Goal: Task Accomplishment & Management: Use online tool/utility

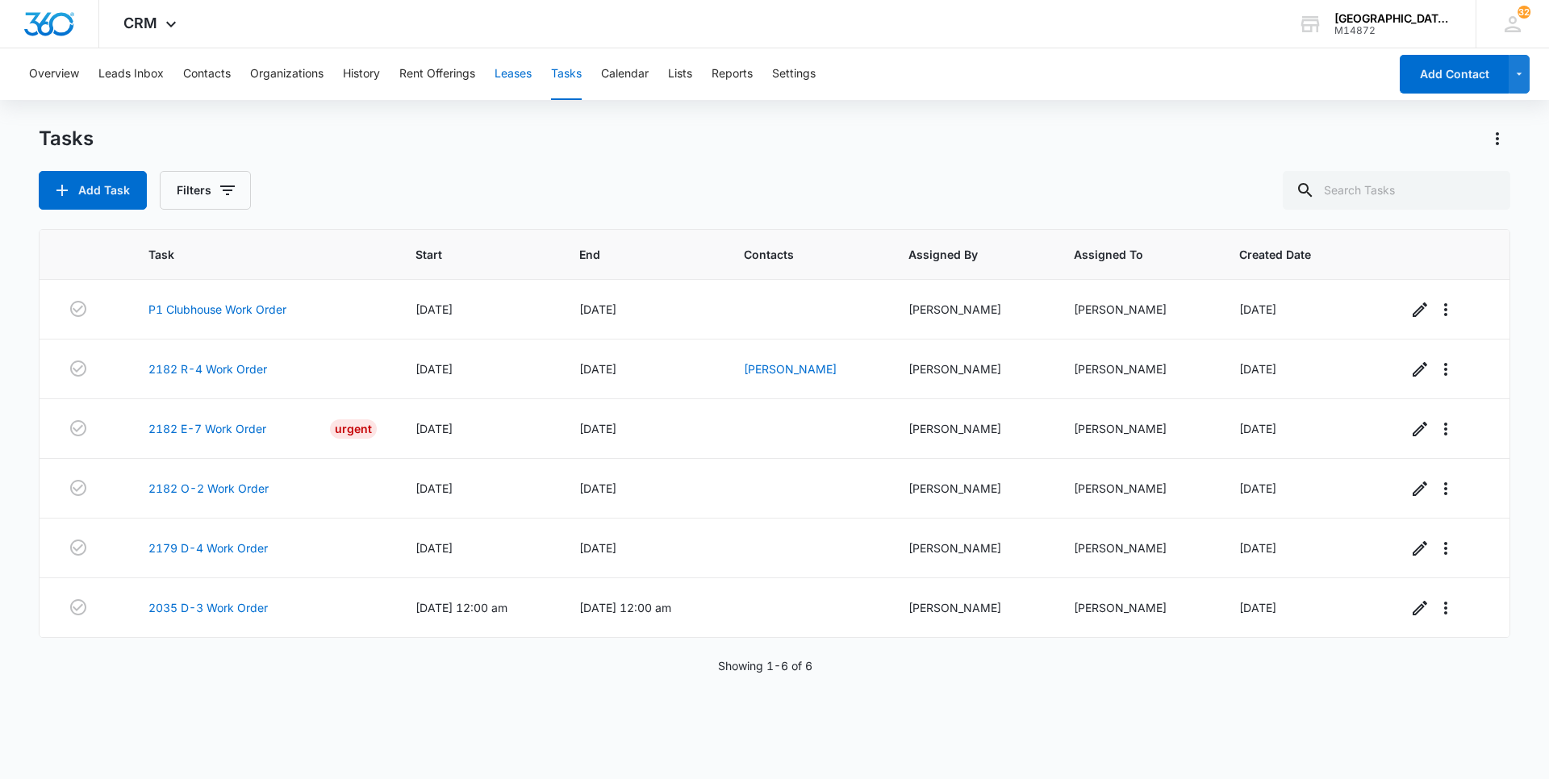
click at [528, 77] on button "Leases" at bounding box center [512, 74] width 37 height 52
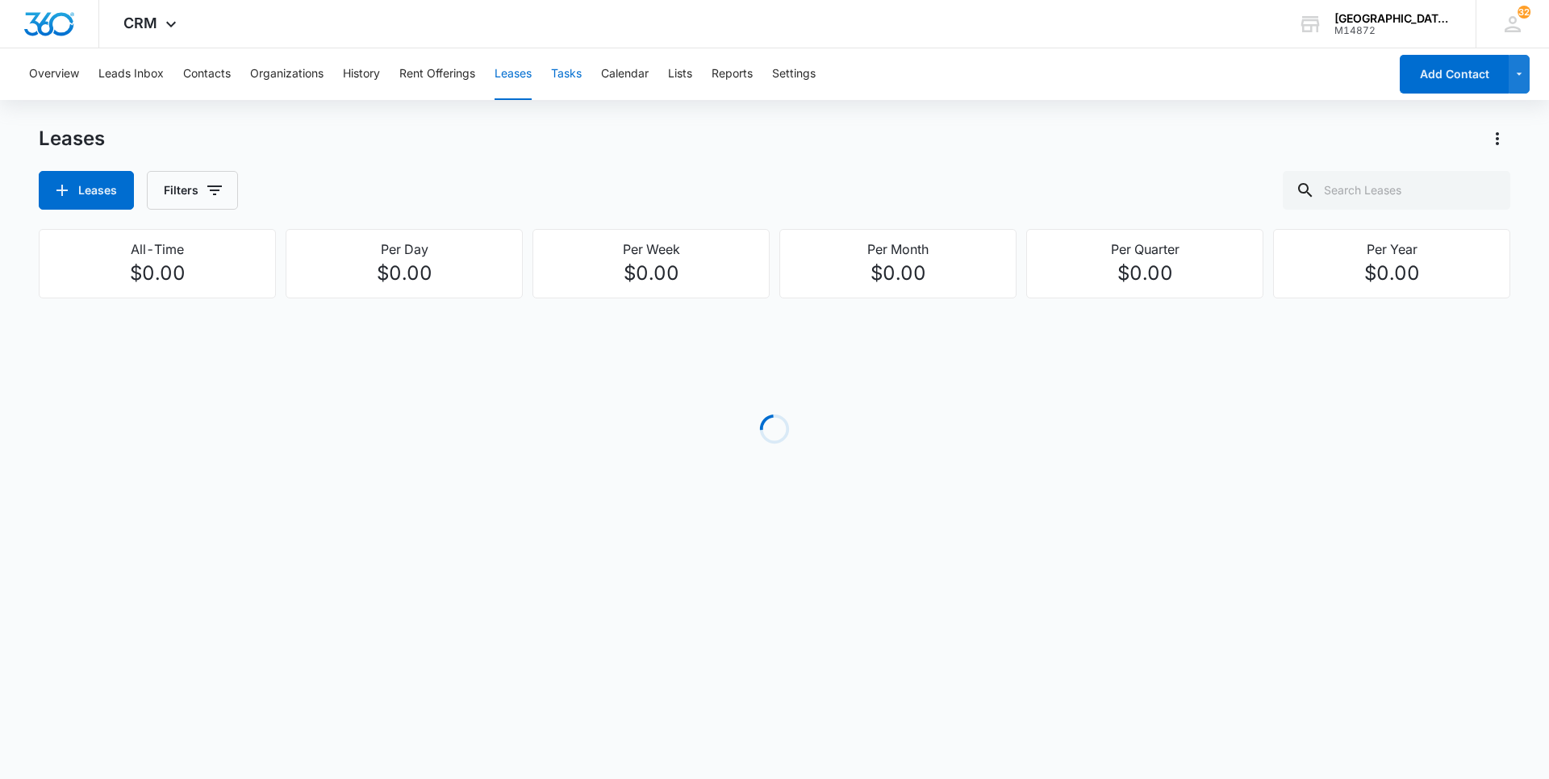
click at [578, 81] on button "Tasks" at bounding box center [566, 74] width 31 height 52
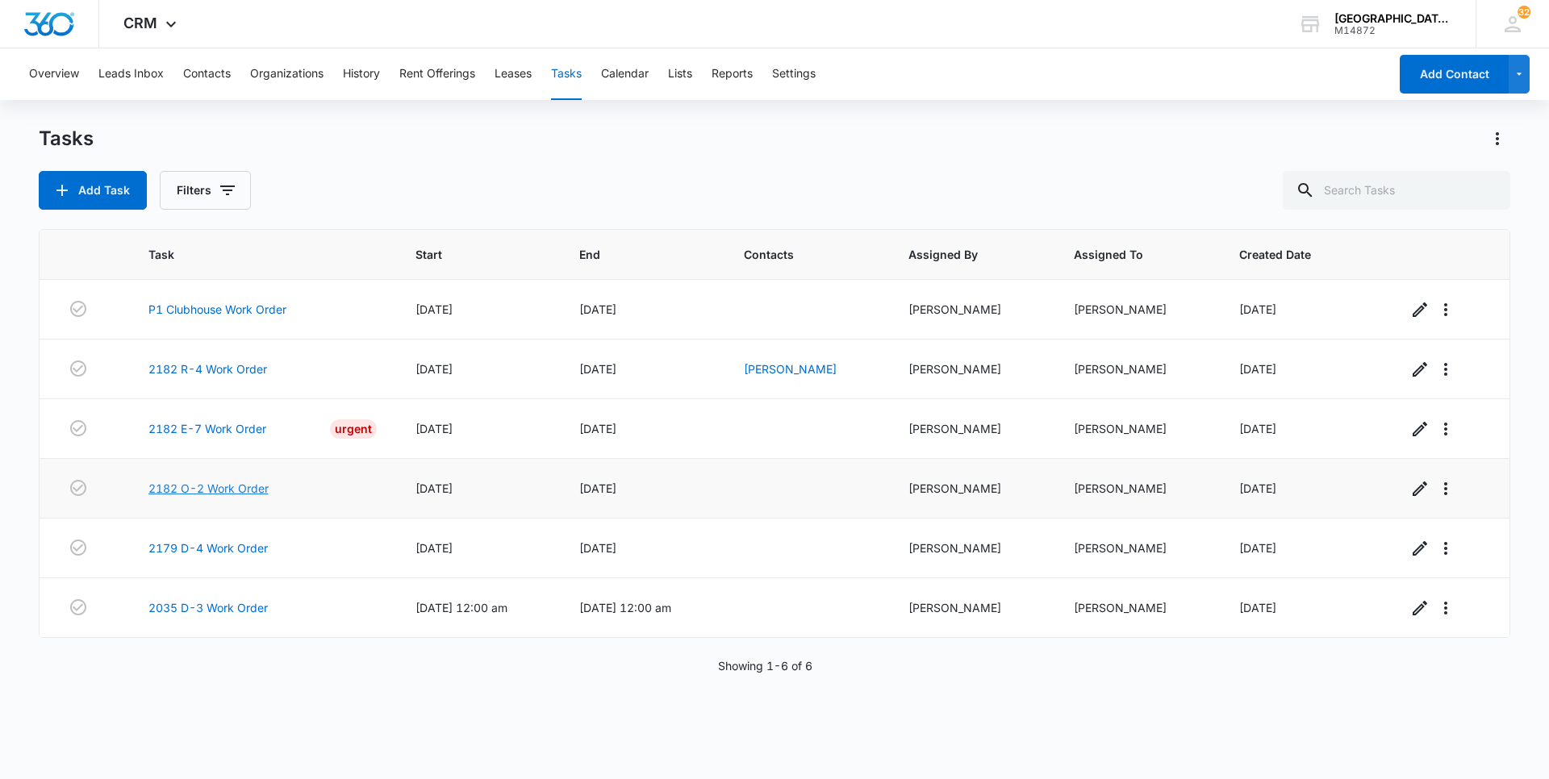
click at [190, 493] on link "2182 O-2 Work Order" at bounding box center [208, 488] width 120 height 17
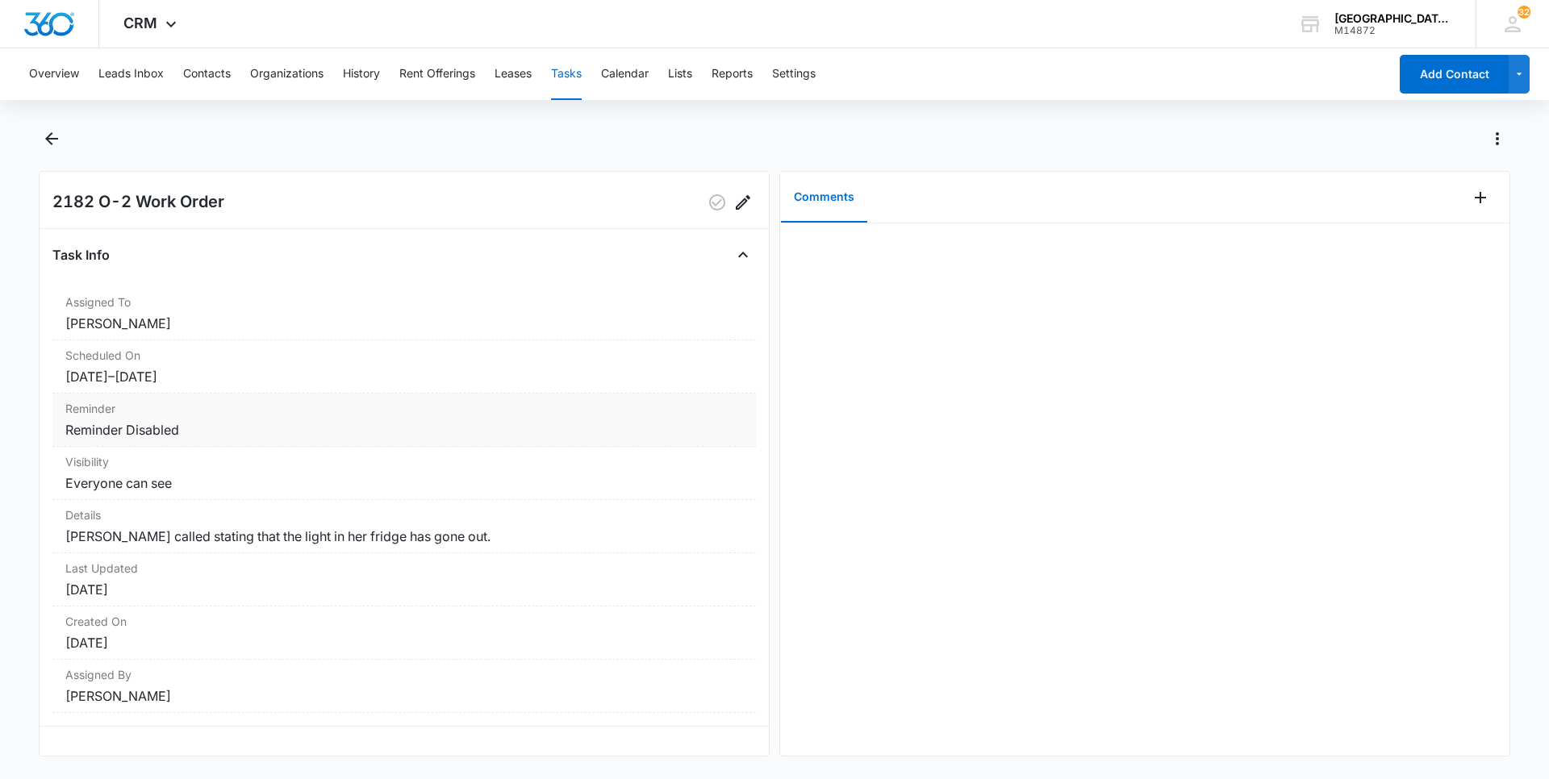
scroll to position [33, 0]
click at [1518, 19] on icon at bounding box center [1512, 24] width 24 height 24
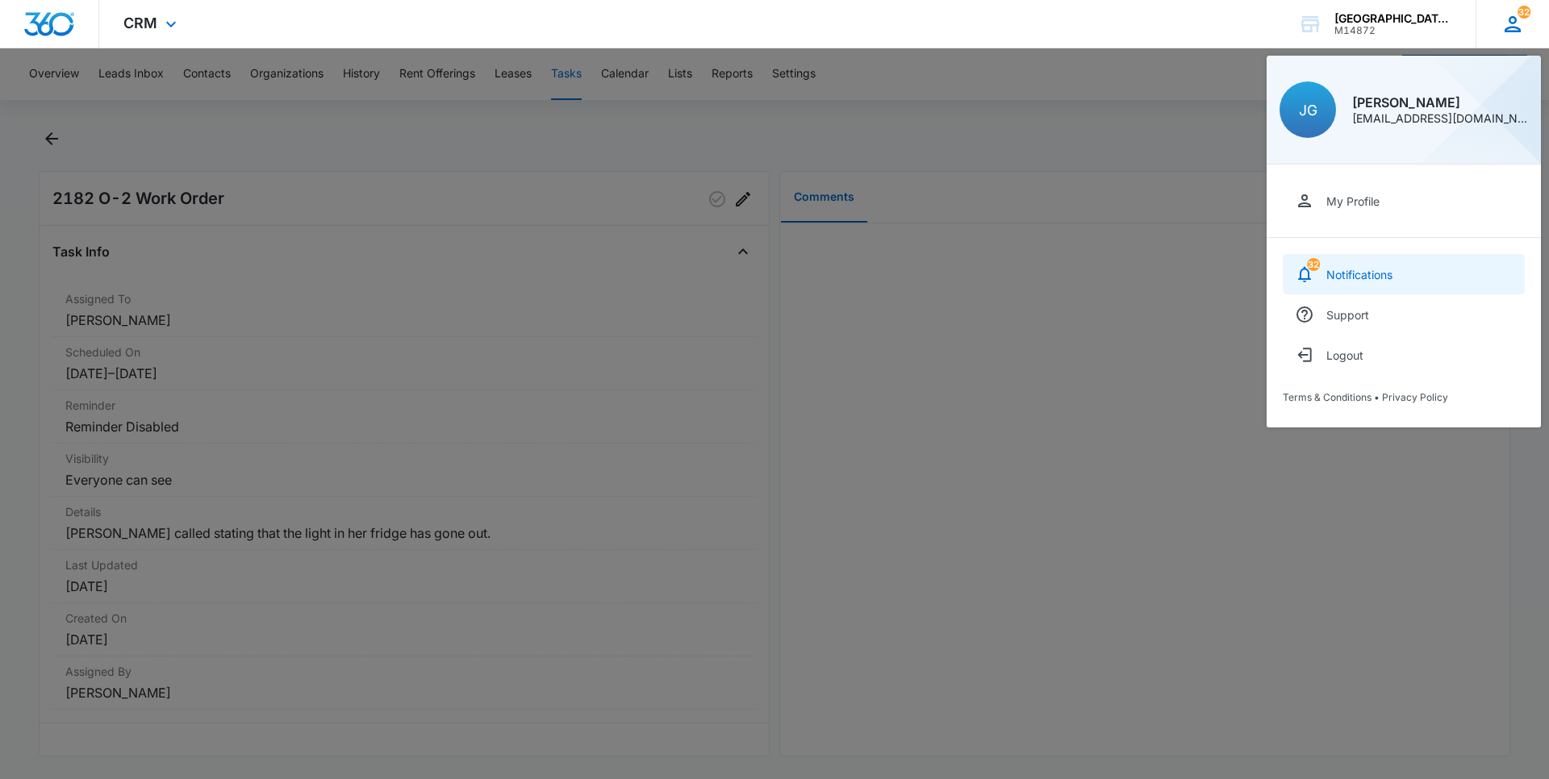
click at [1379, 269] on div "Notifications" at bounding box center [1359, 275] width 66 height 14
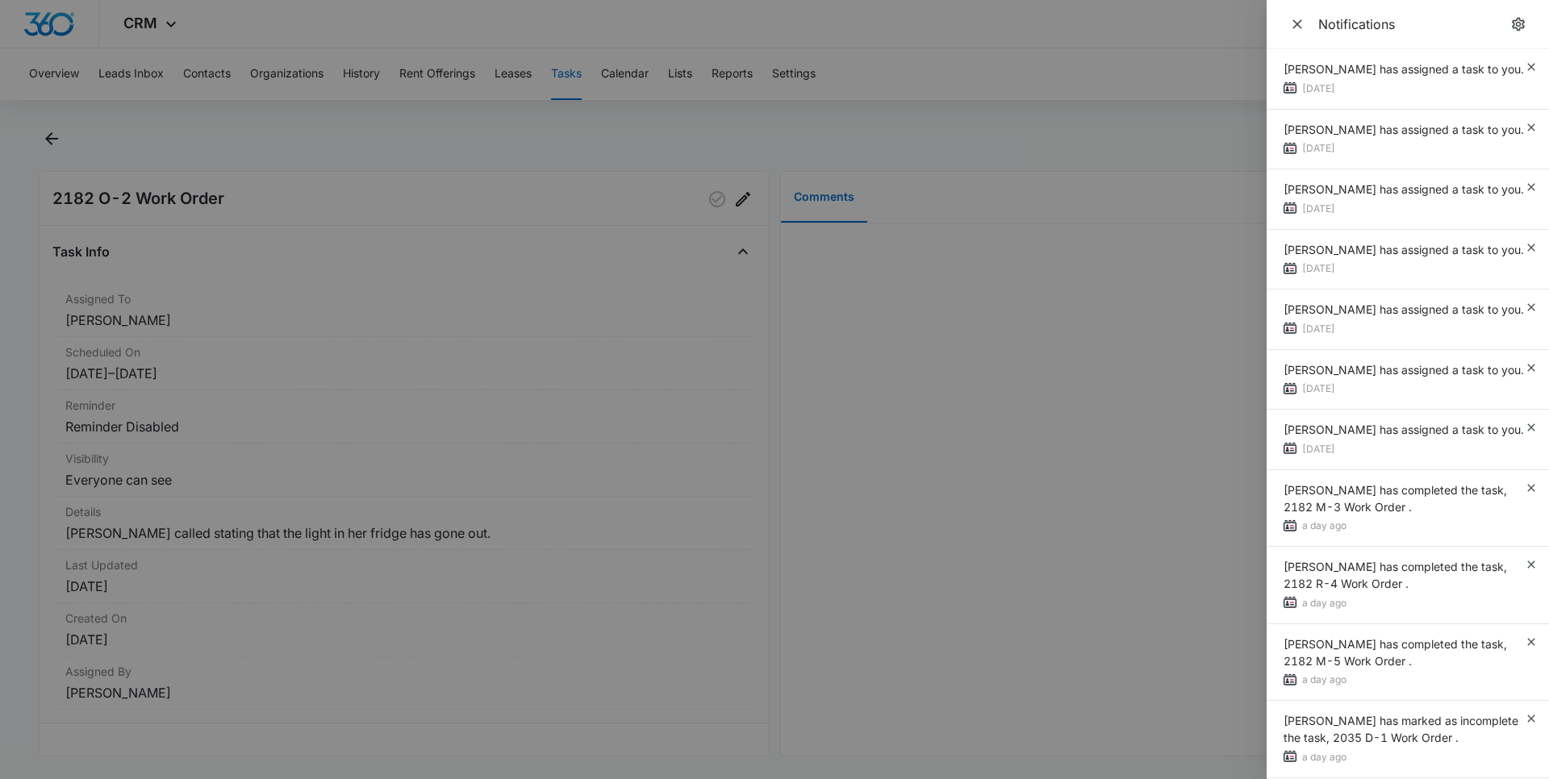
click at [1134, 290] on div at bounding box center [774, 389] width 1549 height 779
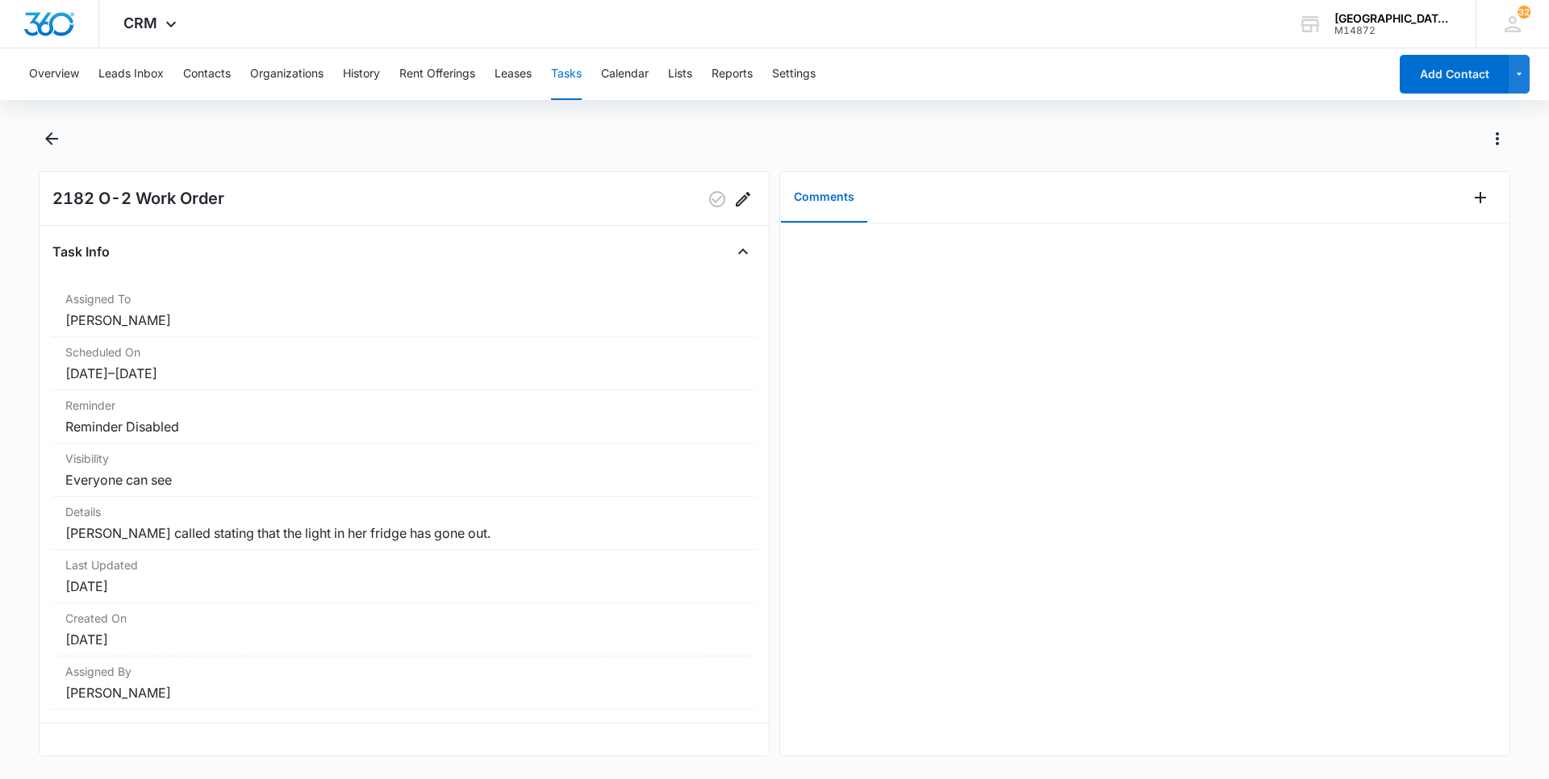
scroll to position [0, 0]
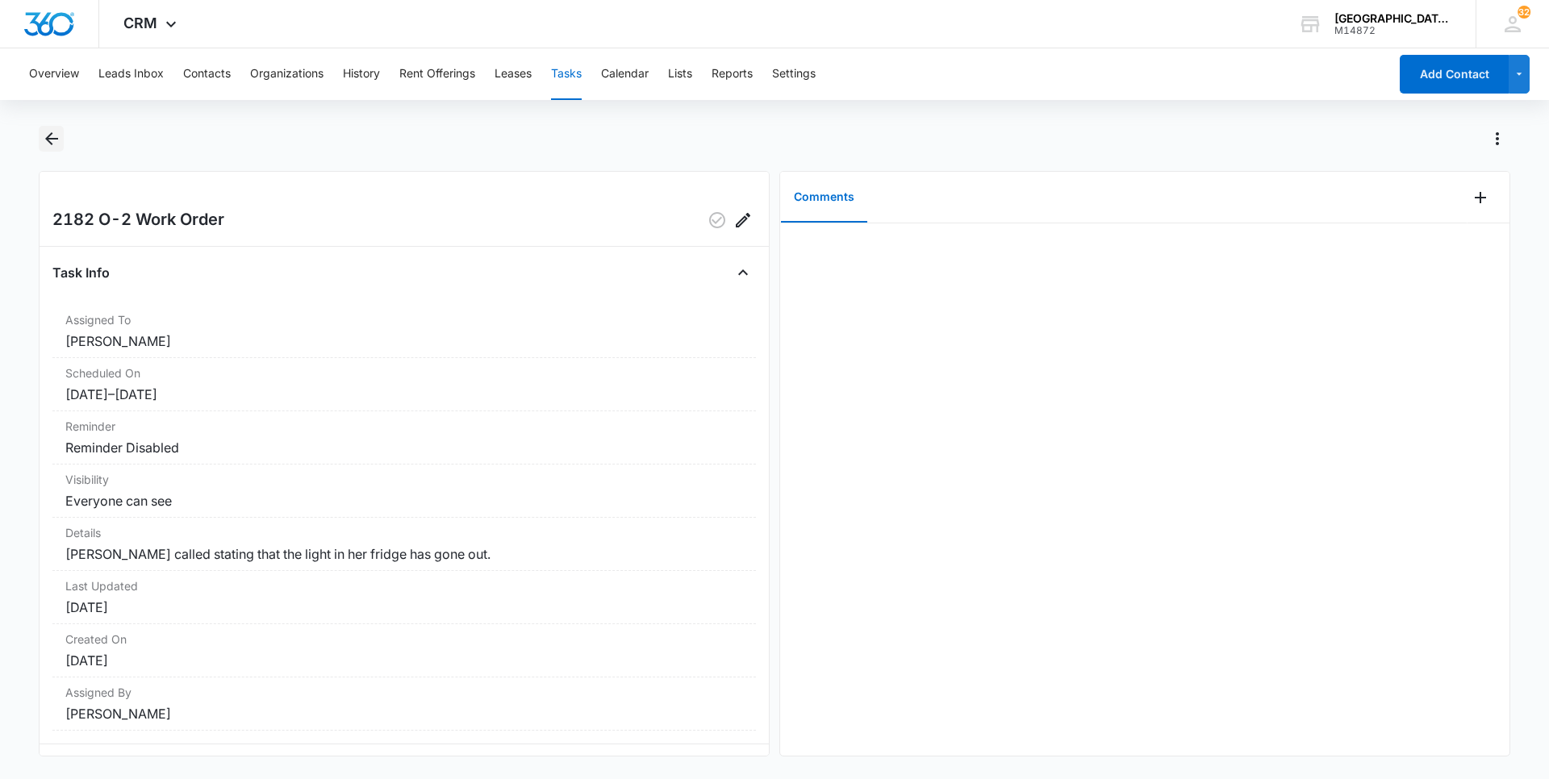
click at [54, 132] on icon "Back" at bounding box center [51, 138] width 19 height 19
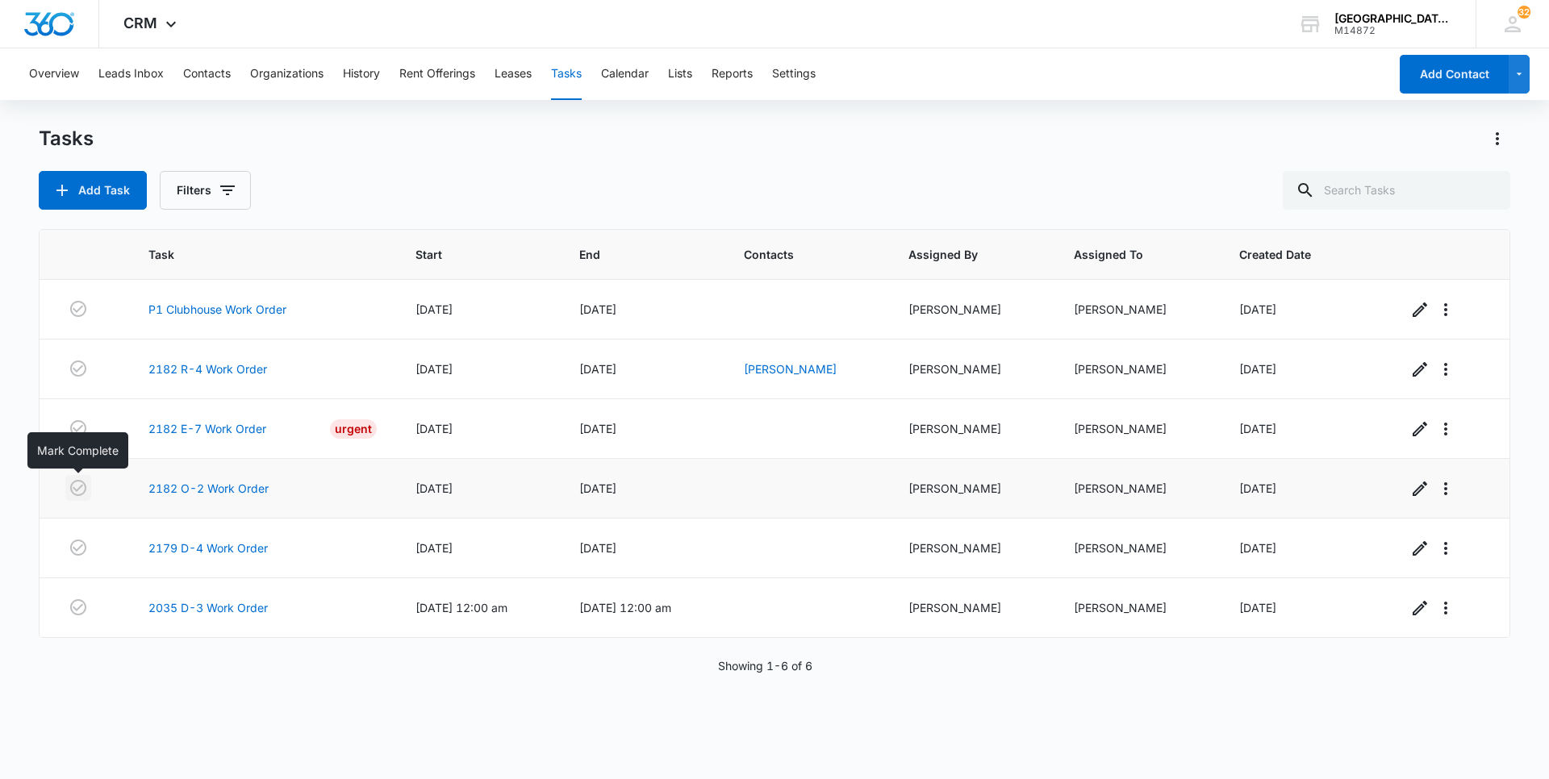
click at [79, 491] on icon "button" at bounding box center [78, 487] width 19 height 19
